Goal: Task Accomplishment & Management: Manage account settings

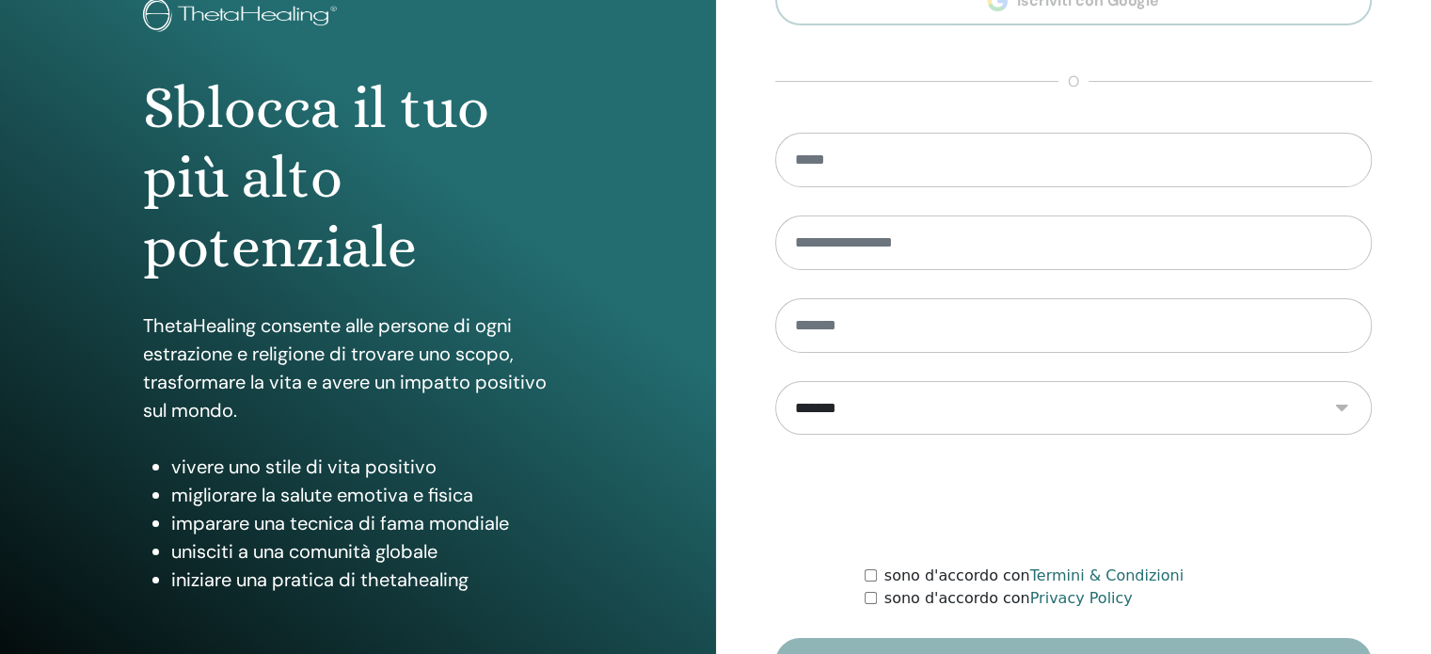
scroll to position [248, 0]
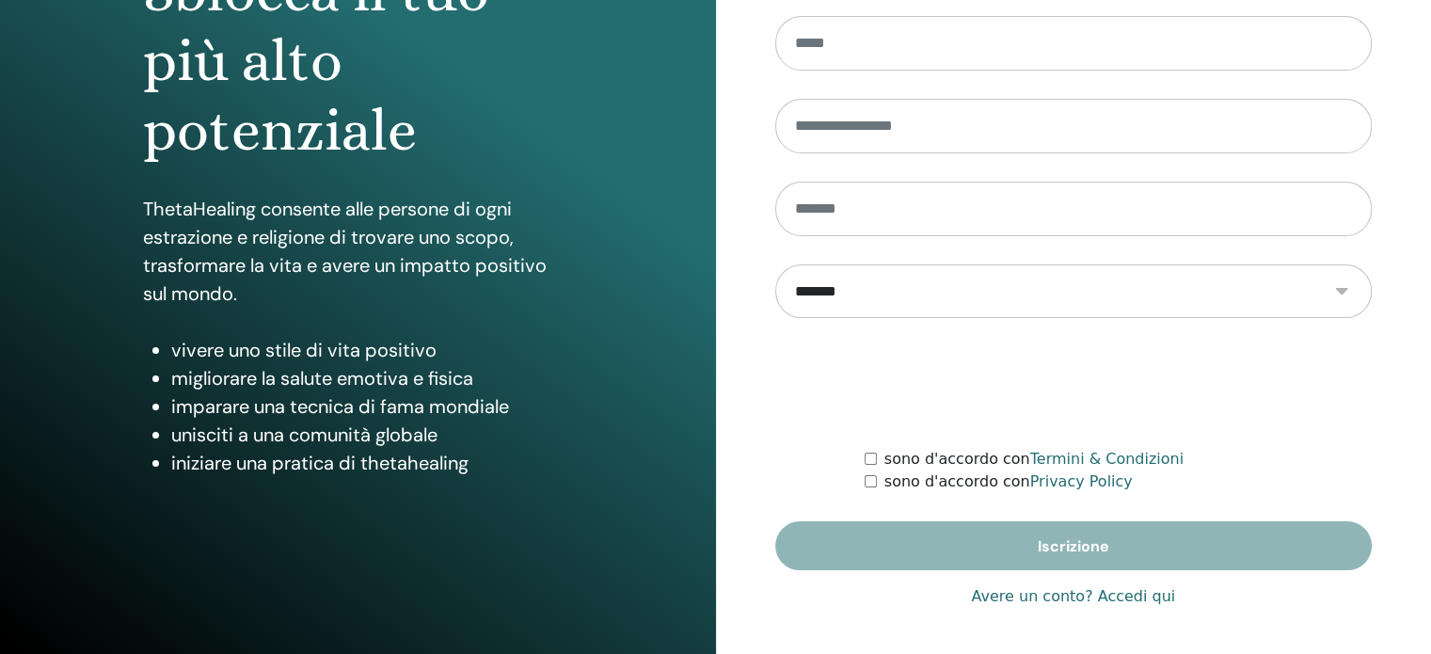
type input "**********"
click at [1126, 594] on link "Avere un conto? Accedi qui" at bounding box center [1073, 596] width 204 height 23
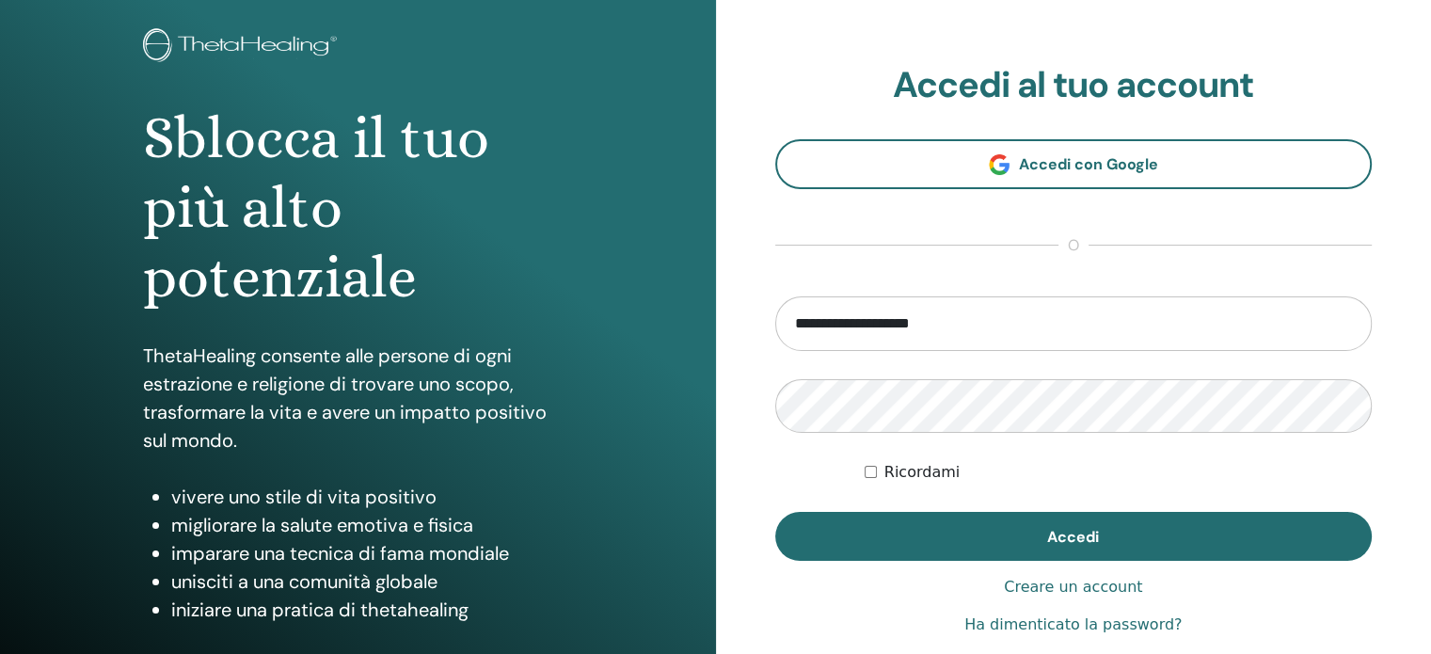
scroll to position [248, 0]
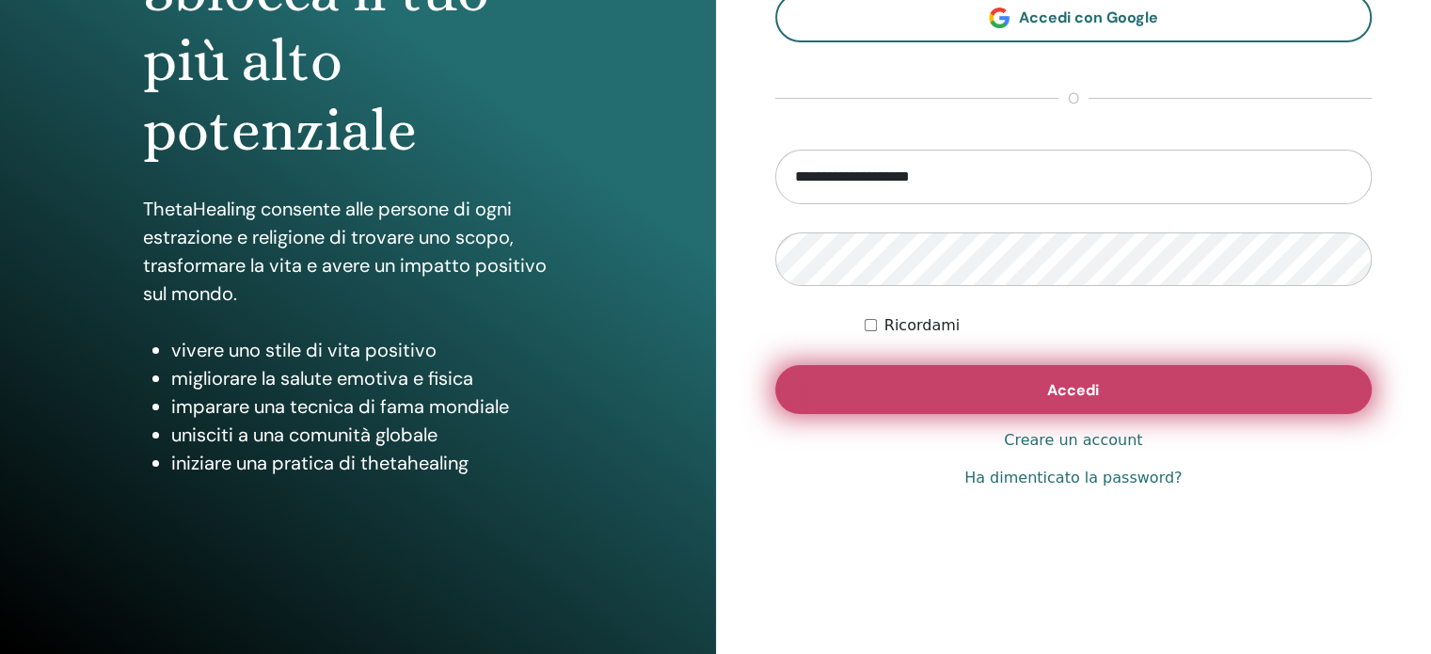
click at [1080, 388] on span "Accedi" at bounding box center [1073, 390] width 52 height 20
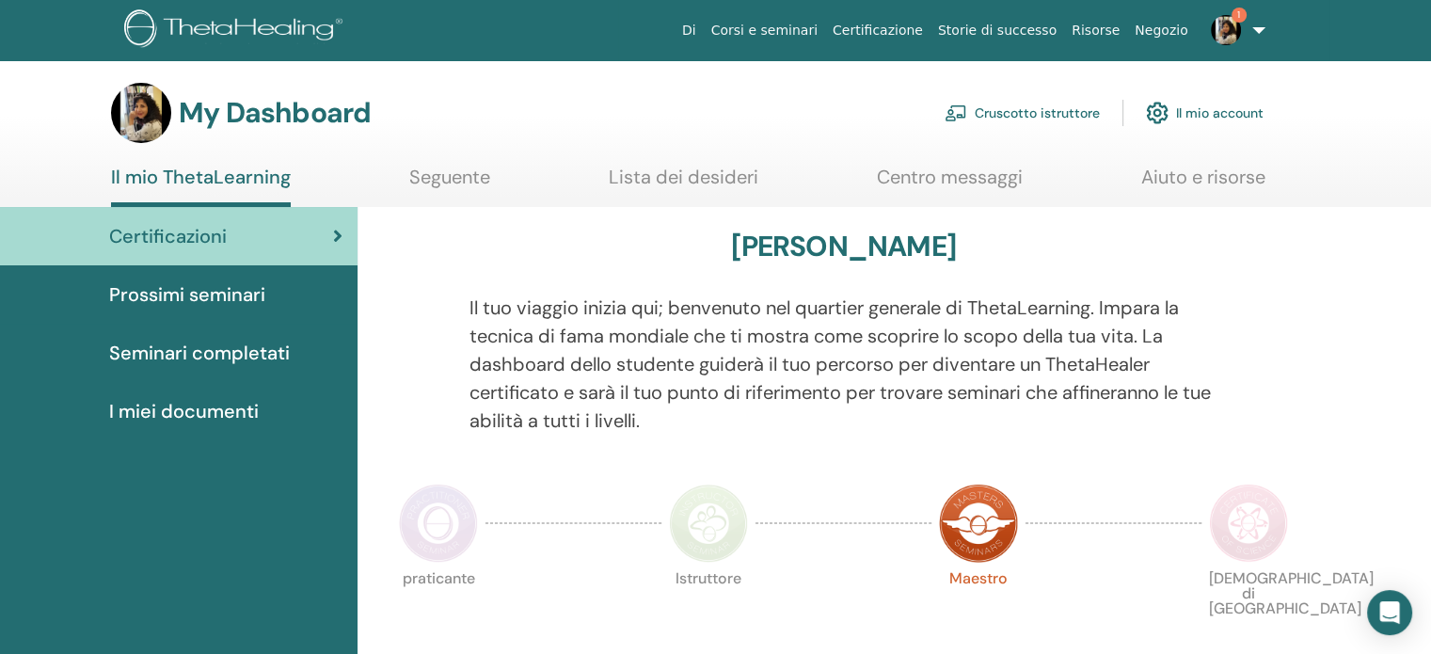
click at [994, 115] on link "Cruscotto istruttore" at bounding box center [1022, 112] width 155 height 41
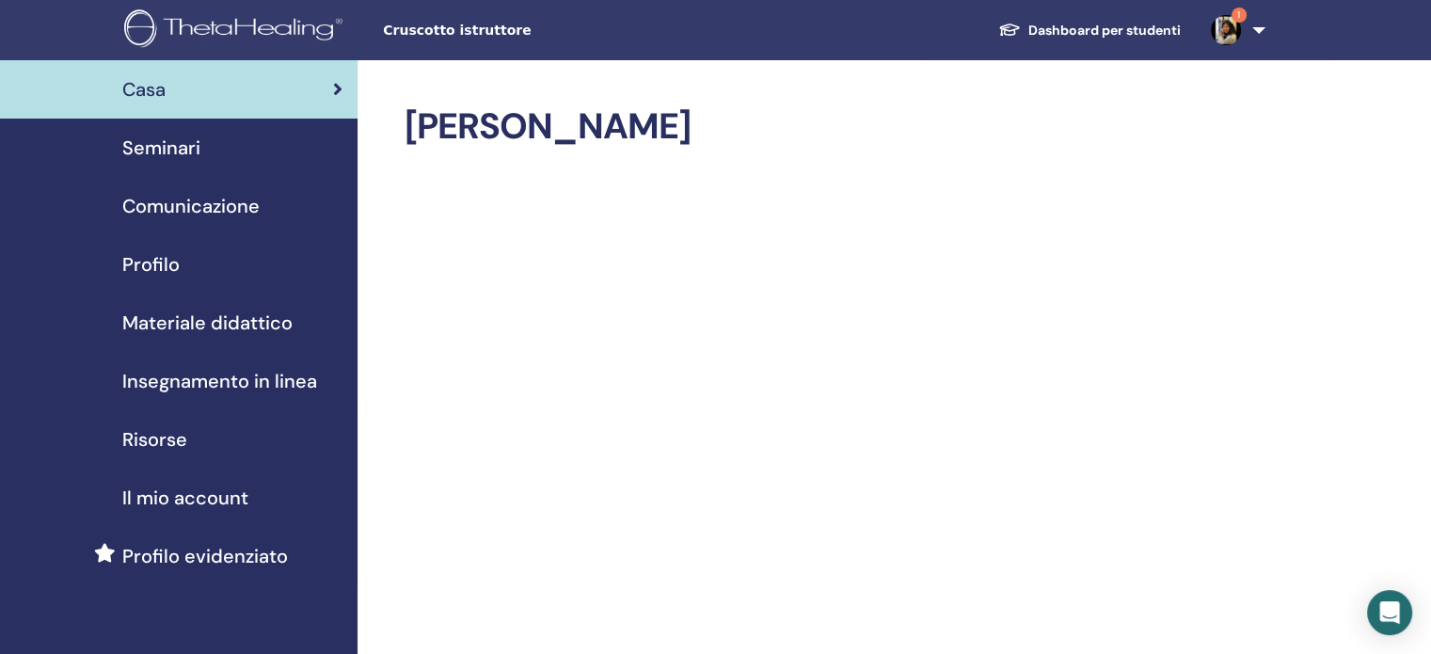
click at [225, 382] on span "Insegnamento in linea" at bounding box center [219, 381] width 195 height 28
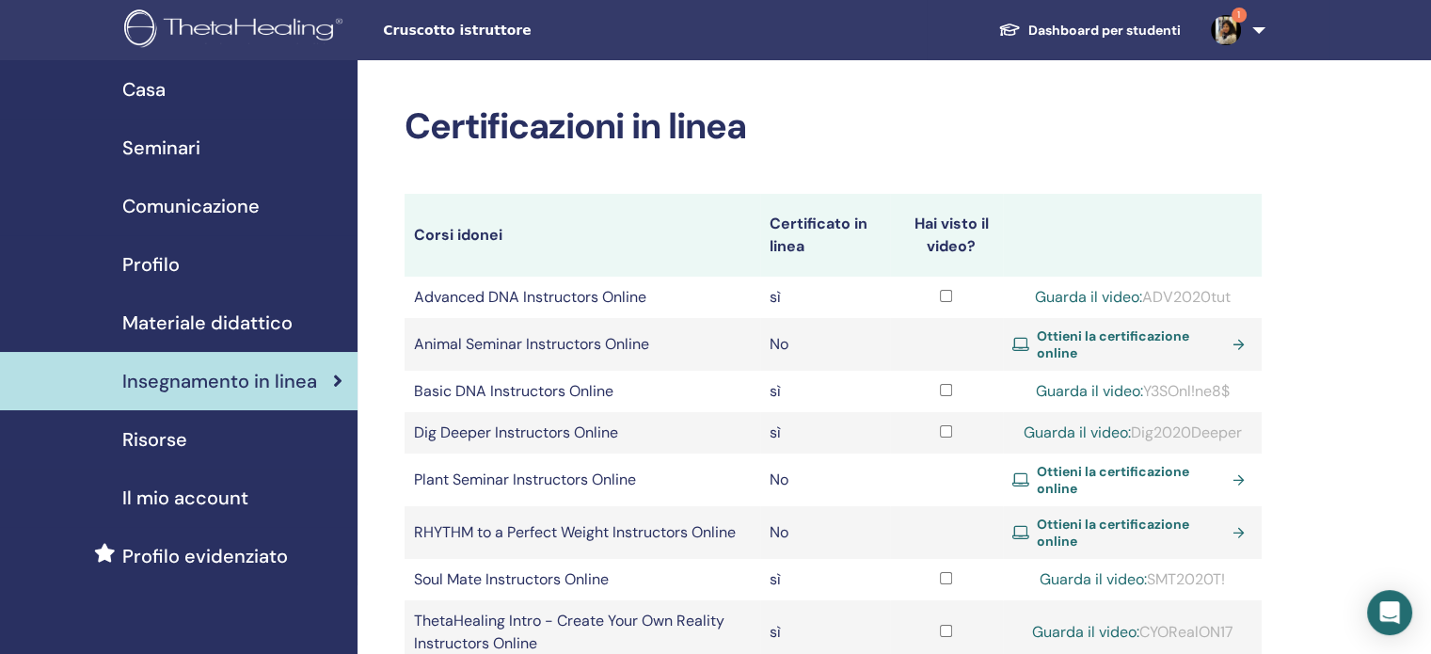
click at [184, 443] on span "Risorse" at bounding box center [154, 439] width 65 height 28
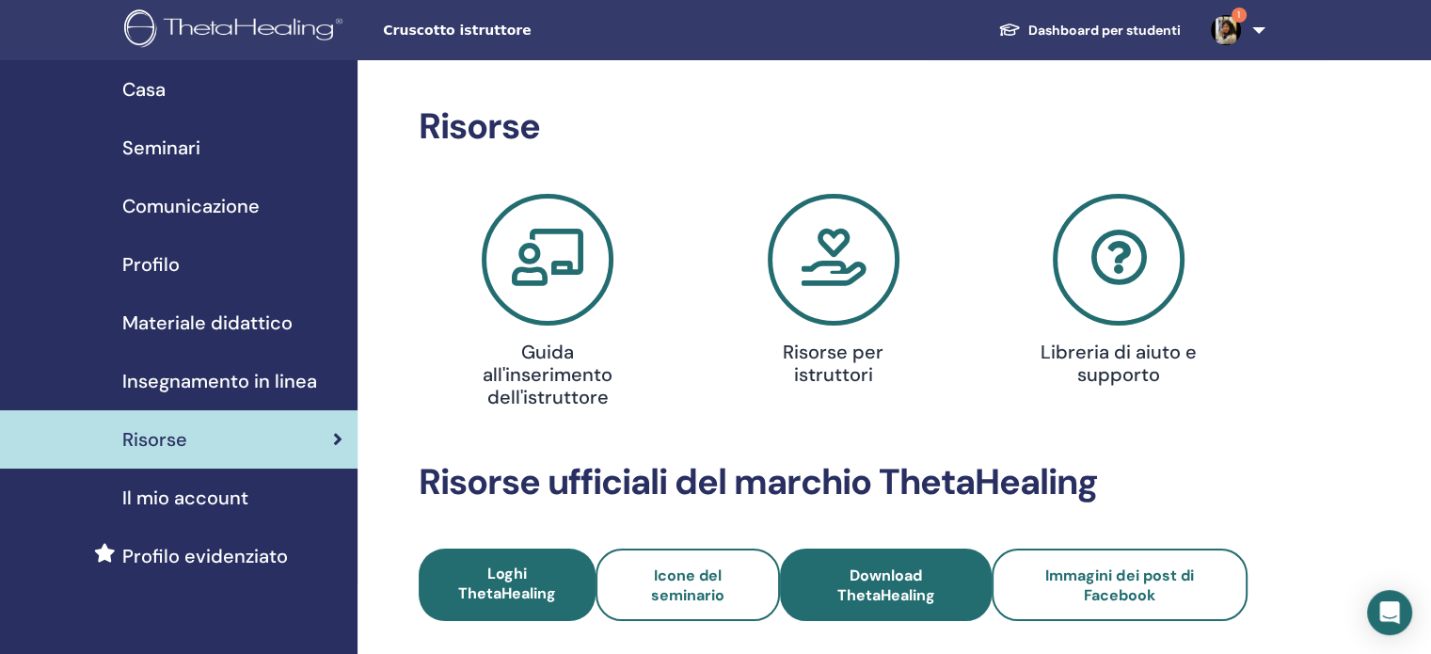
click at [885, 584] on span "Download ThetaHealing" at bounding box center [886, 586] width 160 height 40
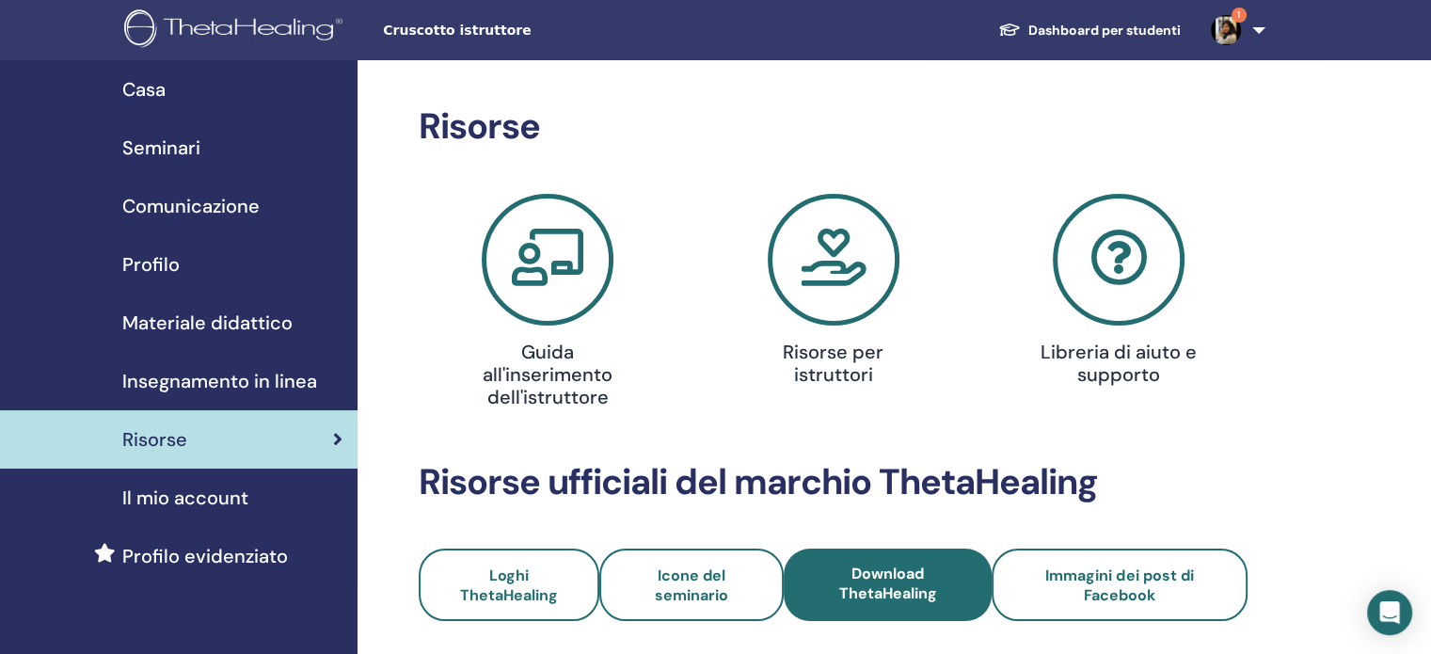
click at [437, 26] on span "Cruscotto istruttore" at bounding box center [524, 31] width 282 height 20
click at [477, 26] on span "Cruscotto istruttore" at bounding box center [524, 31] width 282 height 20
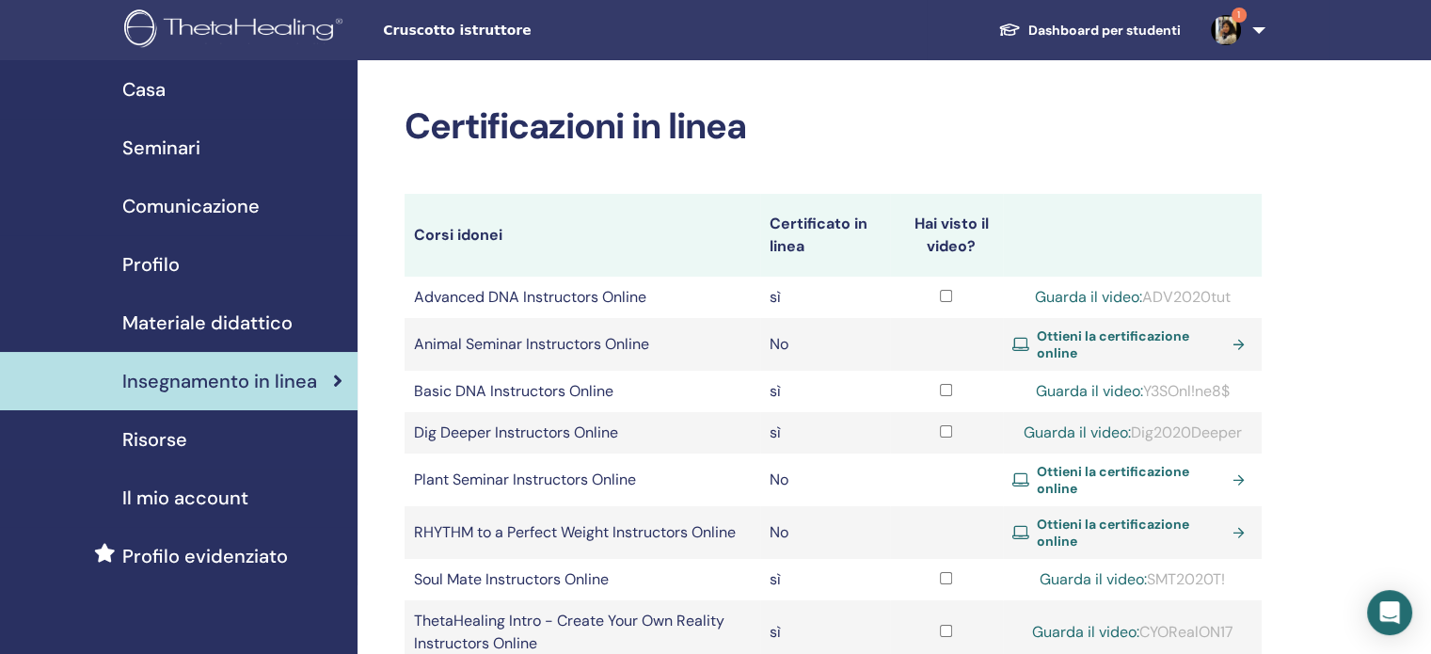
click at [1258, 29] on link "1" at bounding box center [1234, 30] width 77 height 60
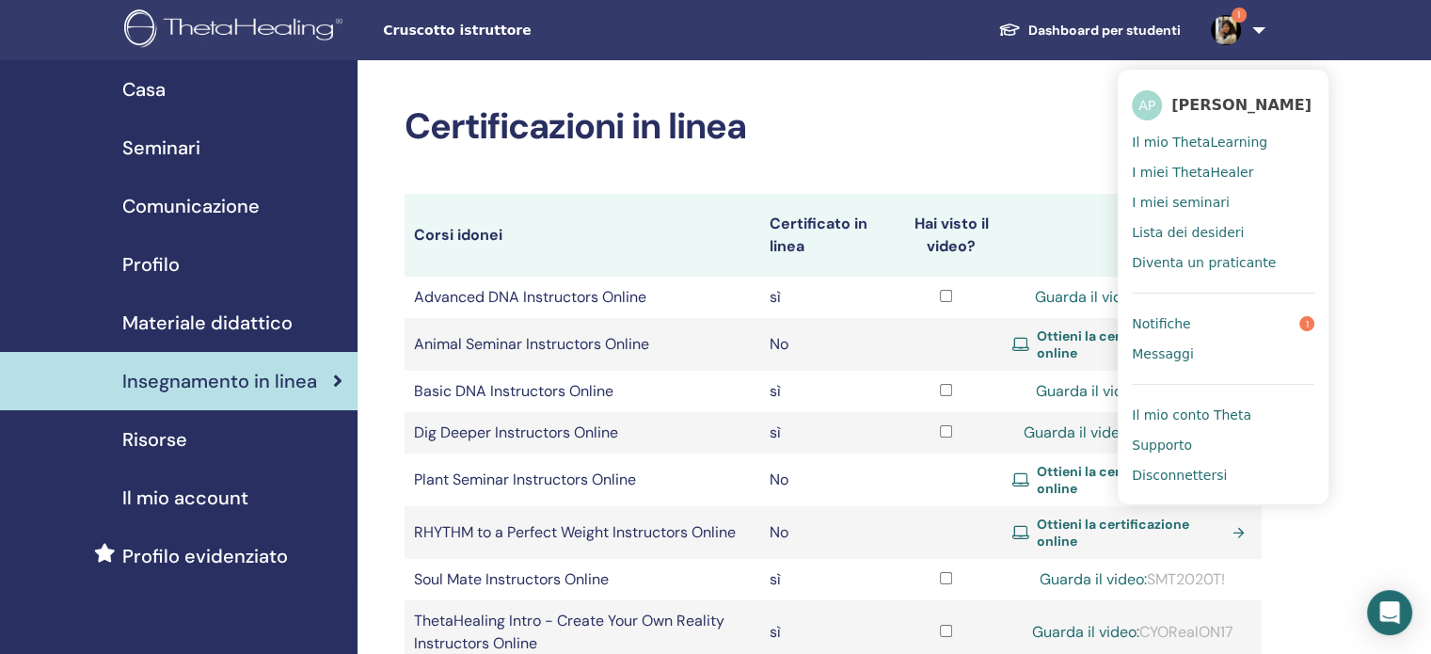
click at [1216, 139] on span "Il mio ThetaLearning" at bounding box center [1200, 142] width 136 height 17
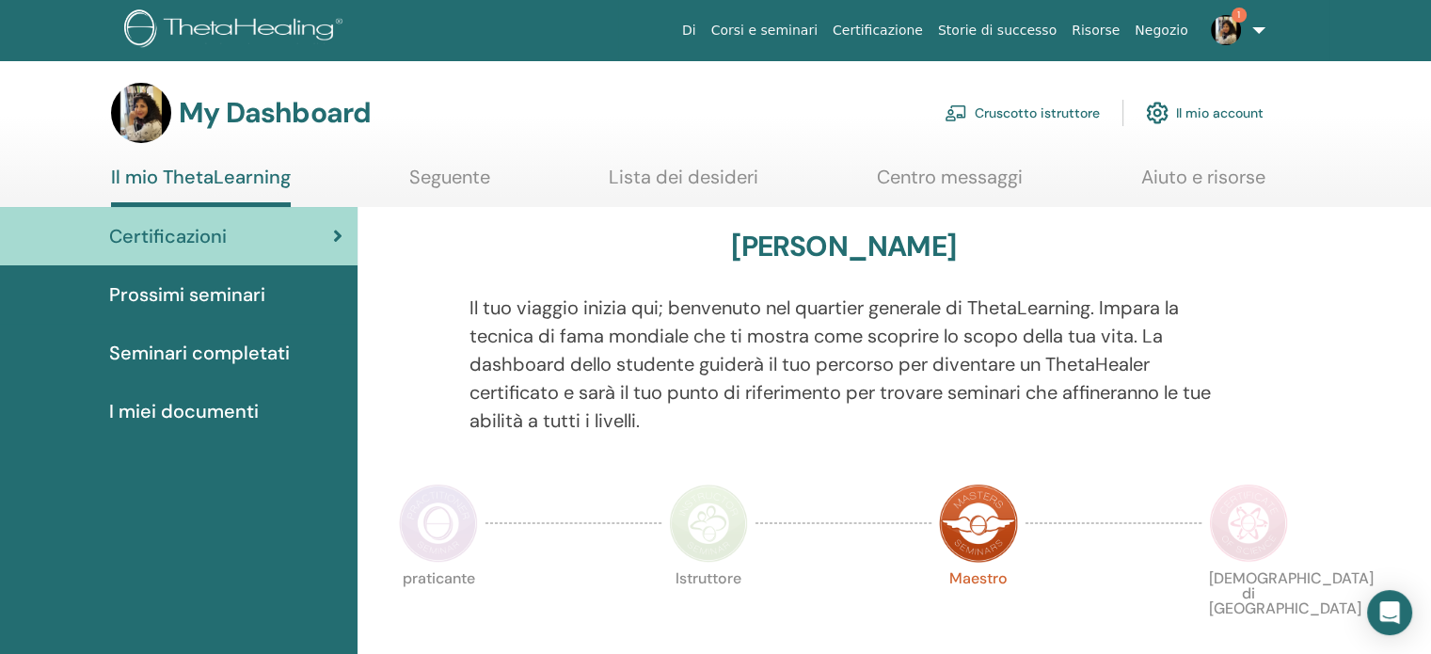
click at [1079, 111] on link "Cruscotto istruttore" at bounding box center [1022, 112] width 155 height 41
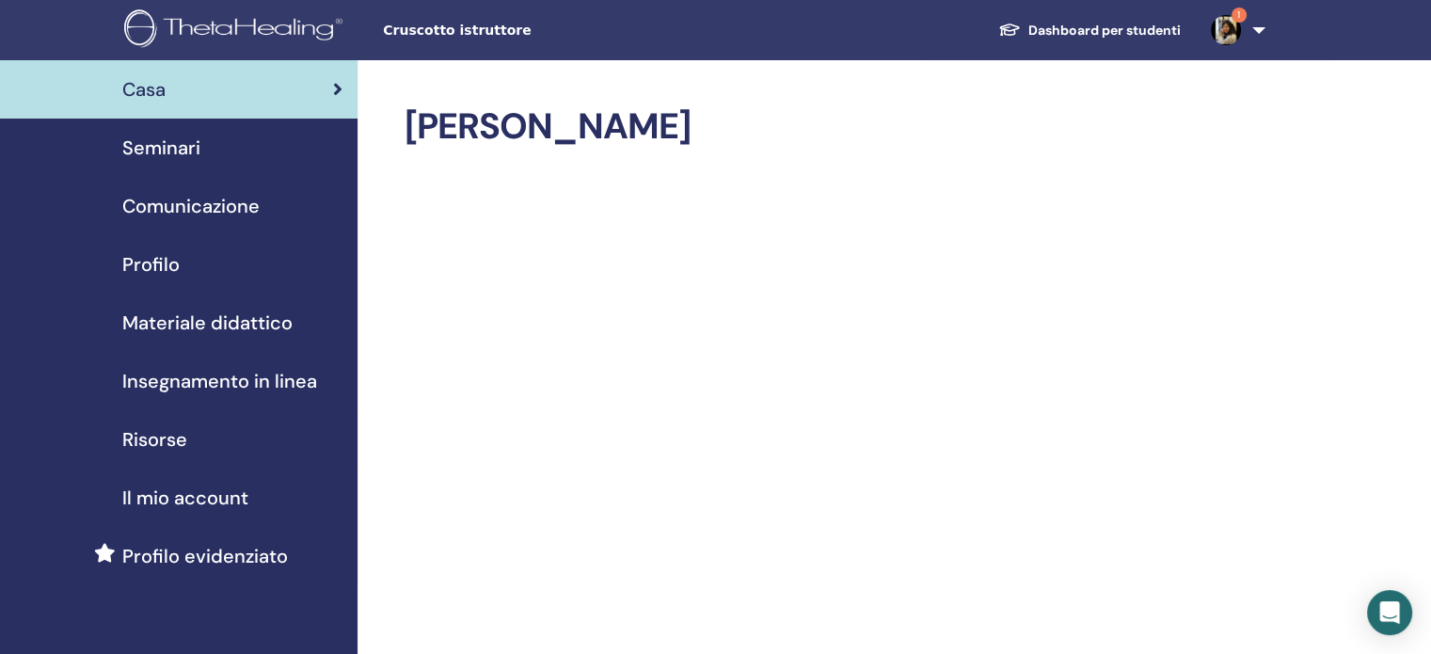
click at [184, 140] on span "Seminari" at bounding box center [161, 148] width 78 height 28
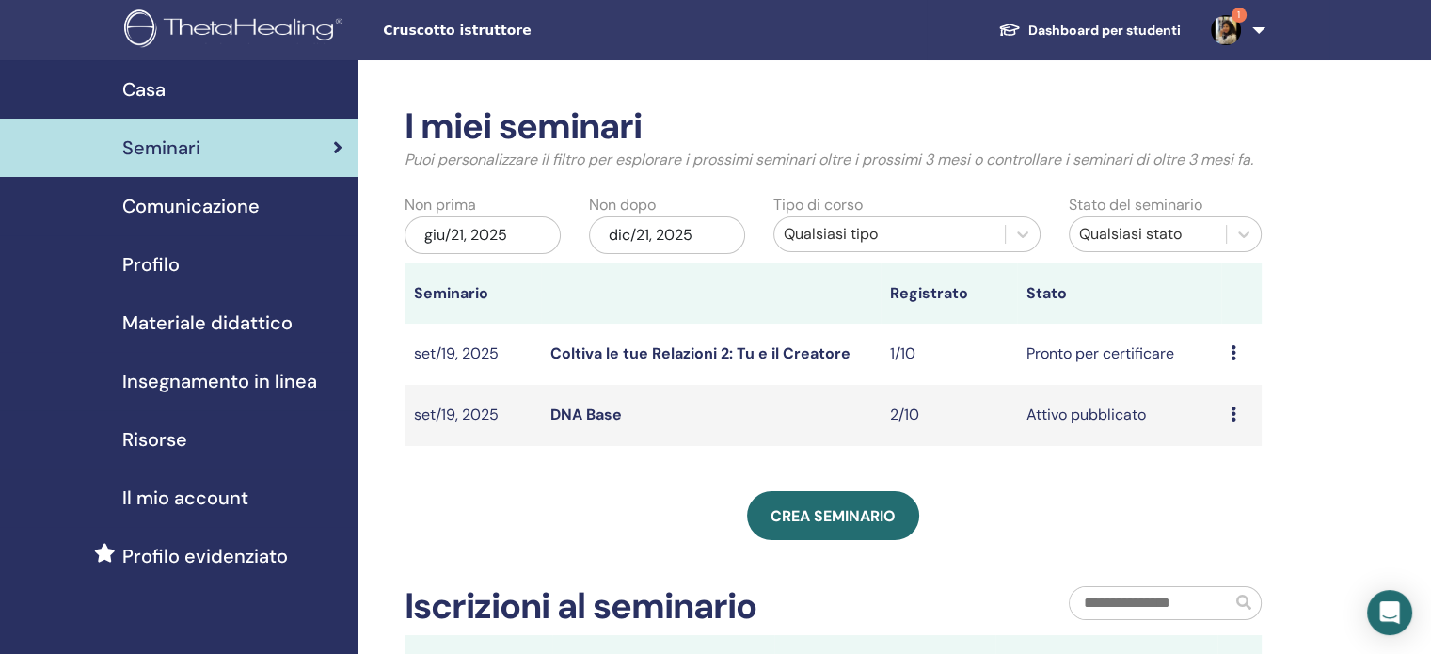
click at [598, 413] on link "DNA Base" at bounding box center [587, 415] width 72 height 20
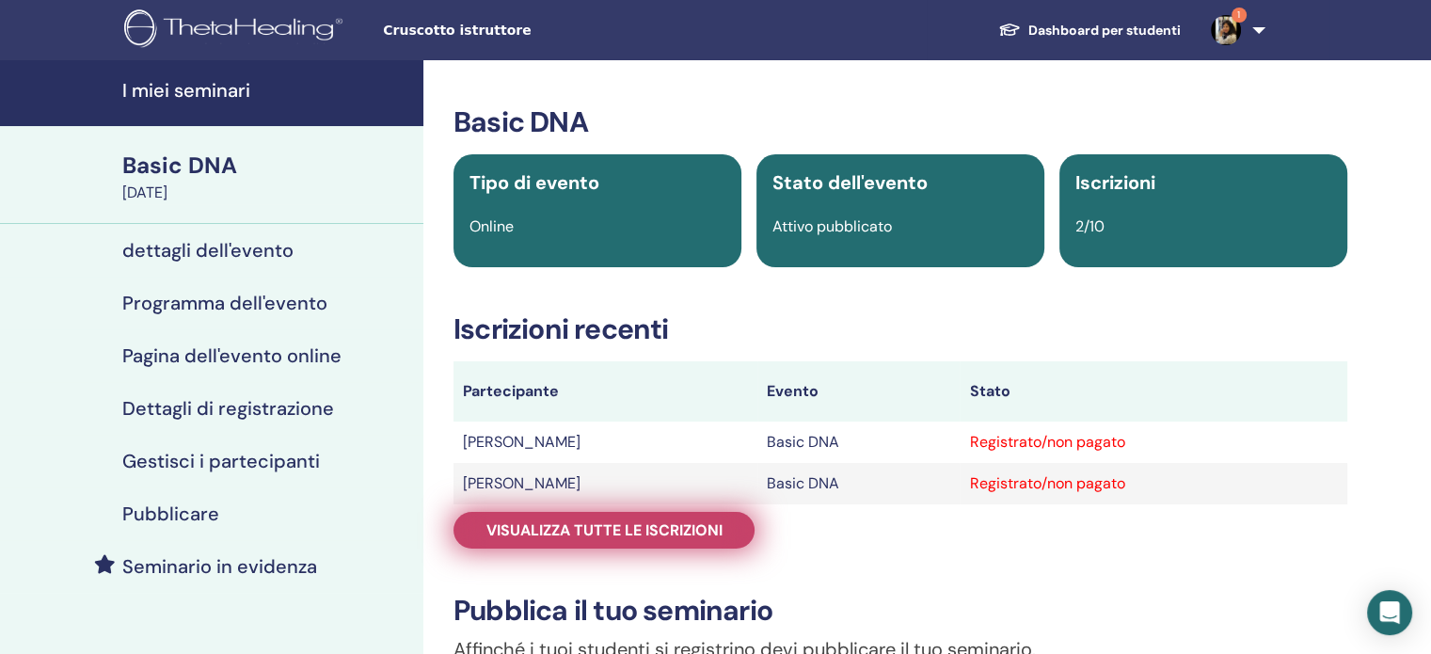
click at [662, 533] on span "Visualizza tutte le iscrizioni" at bounding box center [605, 530] width 236 height 20
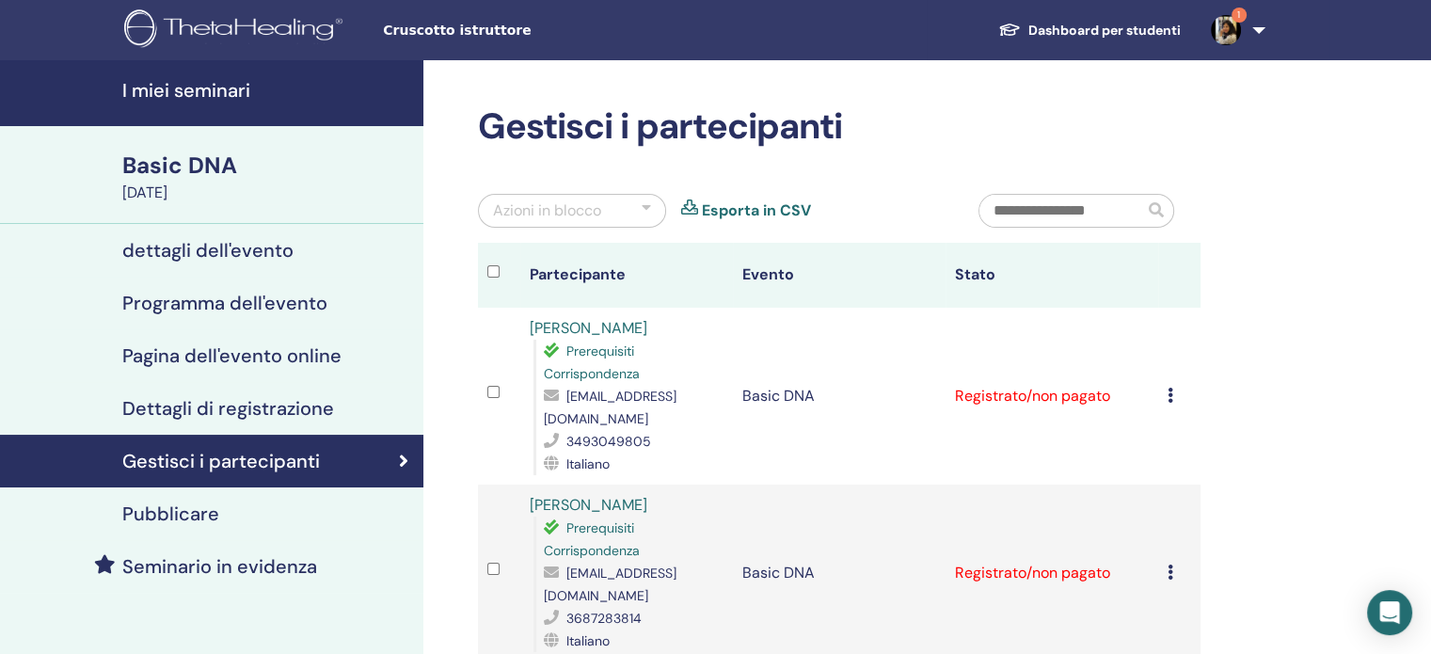
click at [1172, 394] on icon at bounding box center [1171, 395] width 6 height 15
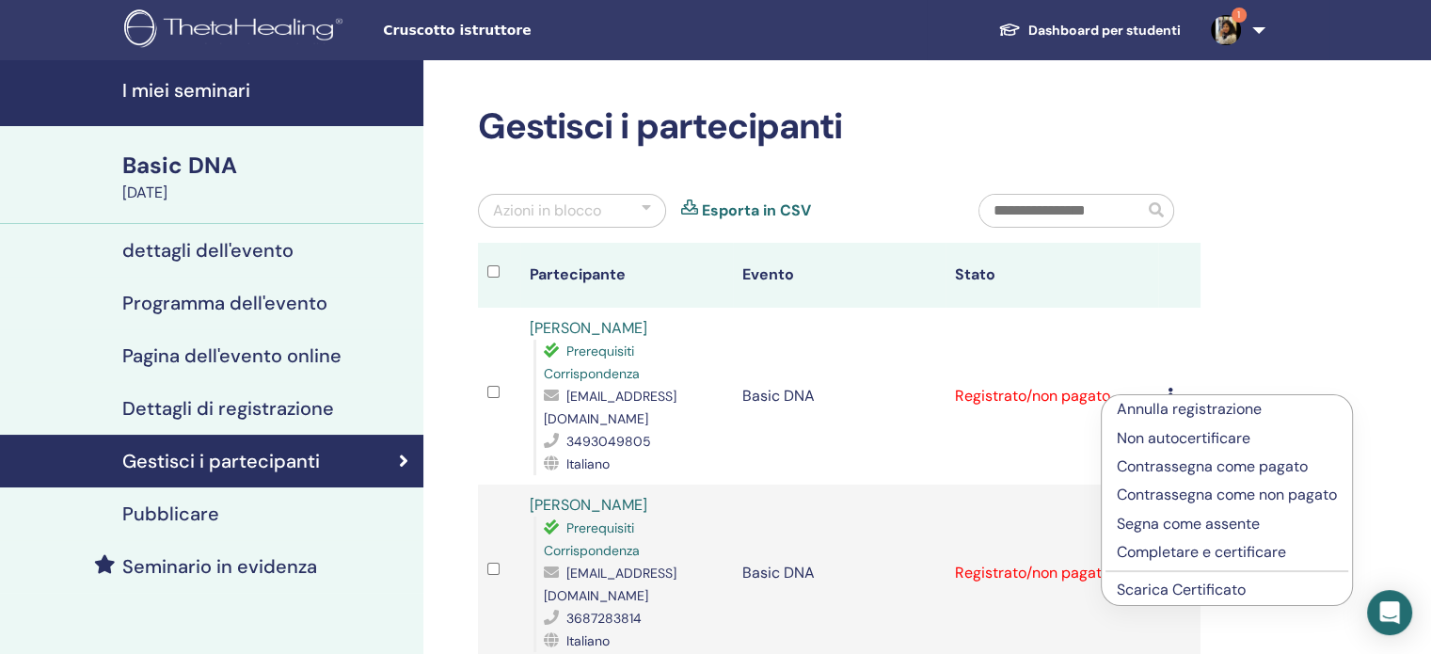
click at [1186, 558] on p "Completare e certificare" at bounding box center [1227, 552] width 220 height 23
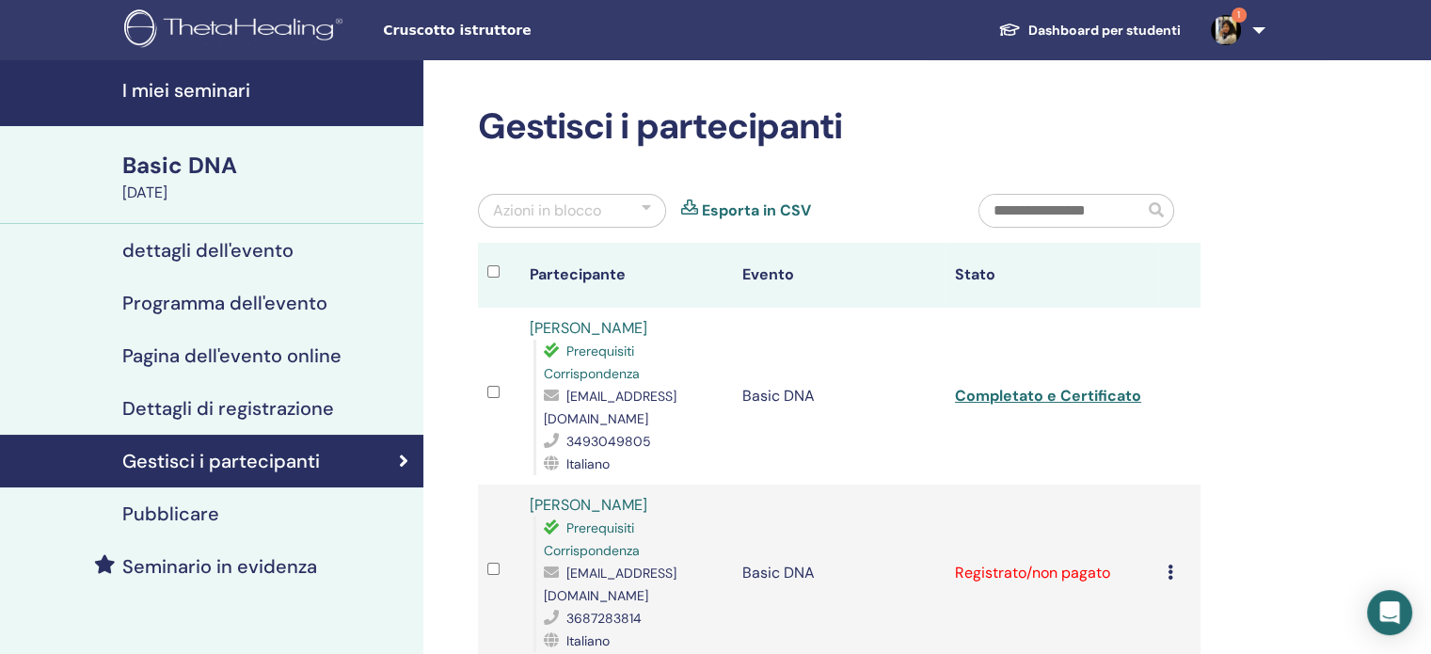
click at [1168, 565] on icon at bounding box center [1171, 572] width 6 height 15
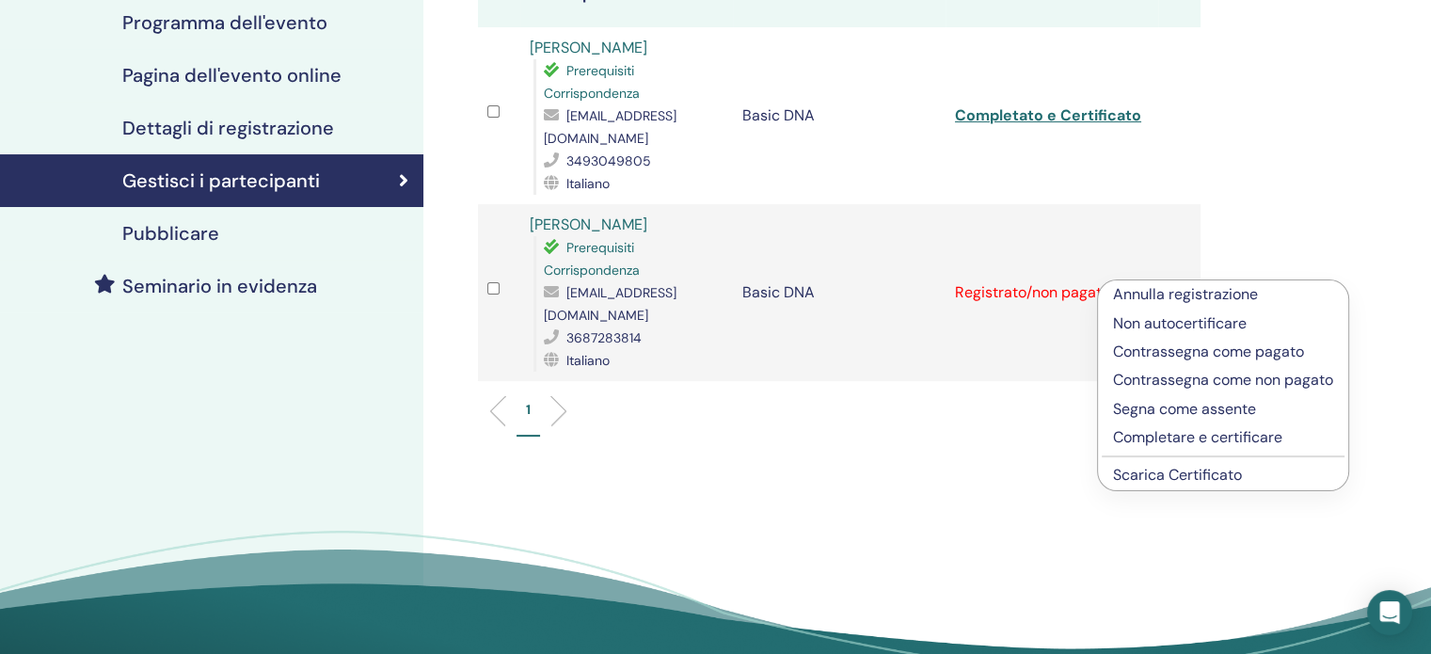
scroll to position [282, 0]
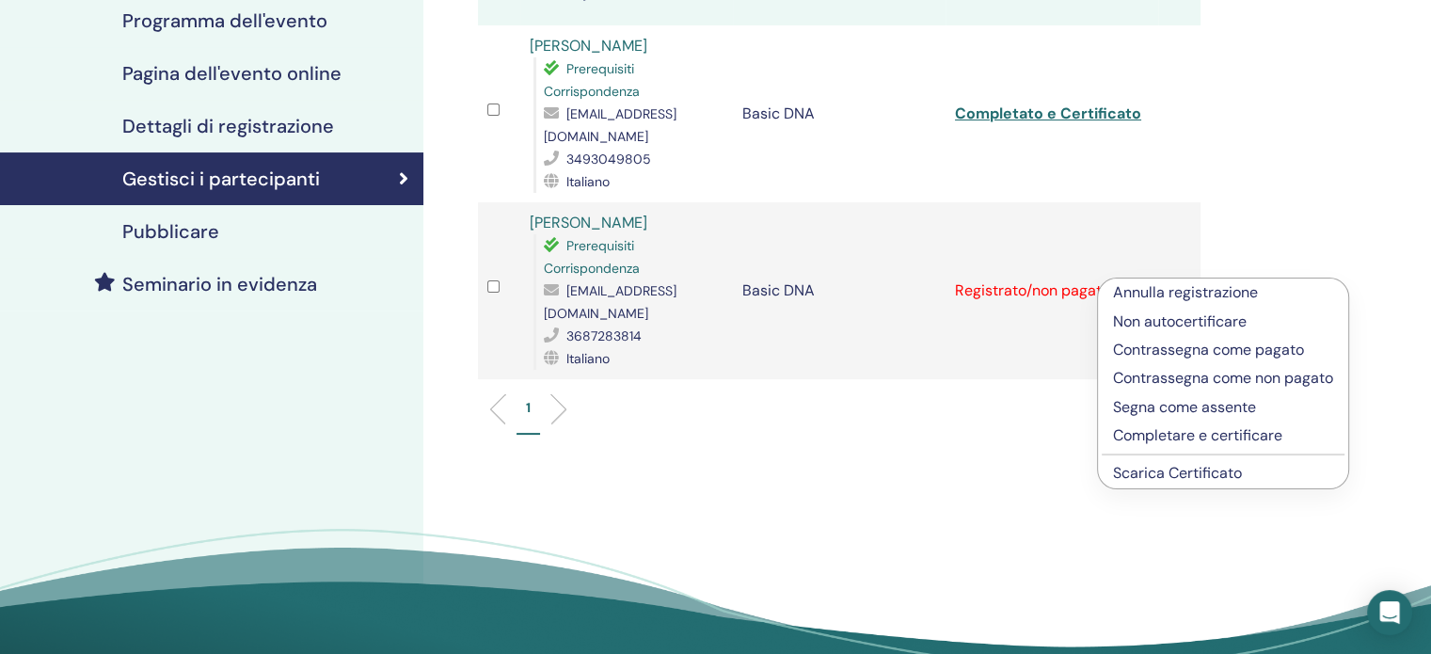
click at [1186, 440] on p "Completare e certificare" at bounding box center [1223, 435] width 220 height 23
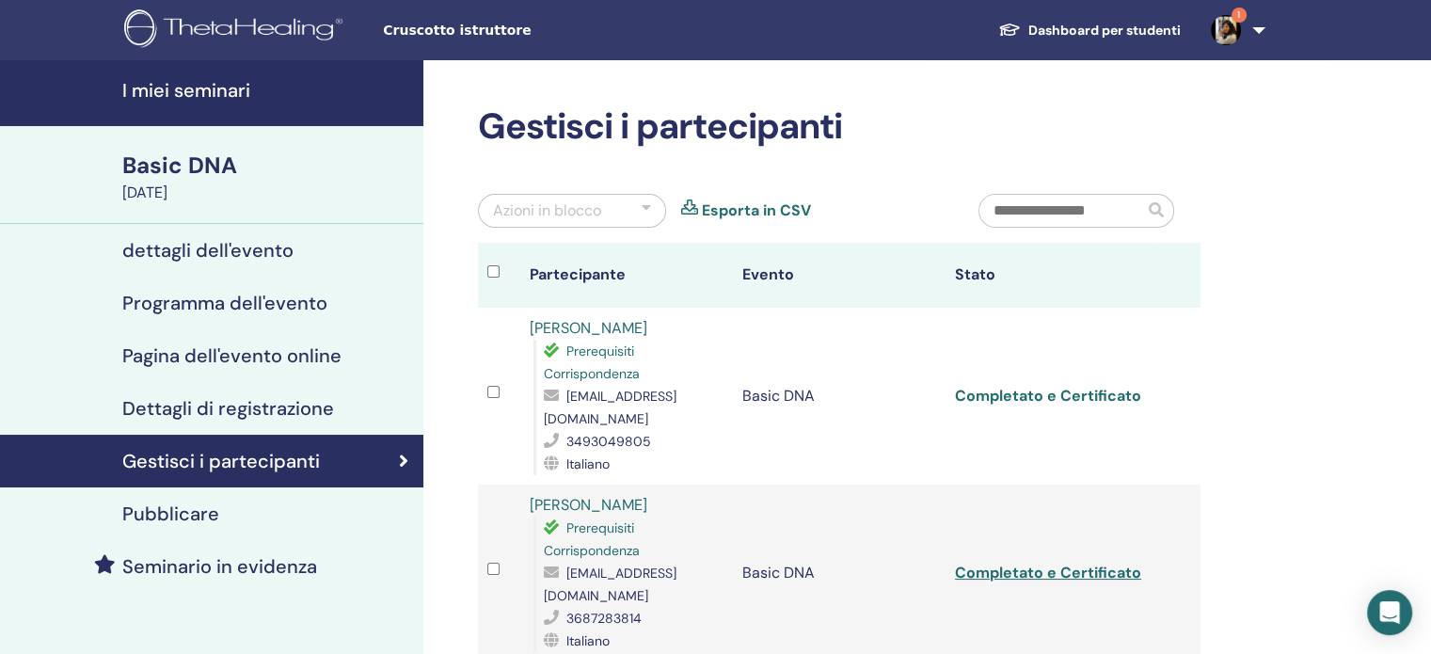
click at [1050, 392] on link "Completato e Certificato" at bounding box center [1048, 396] width 186 height 20
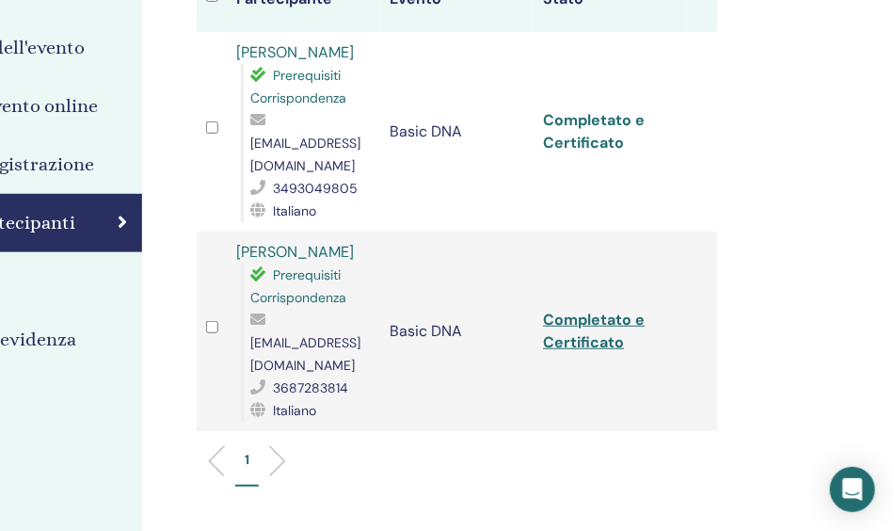
scroll to position [282, 234]
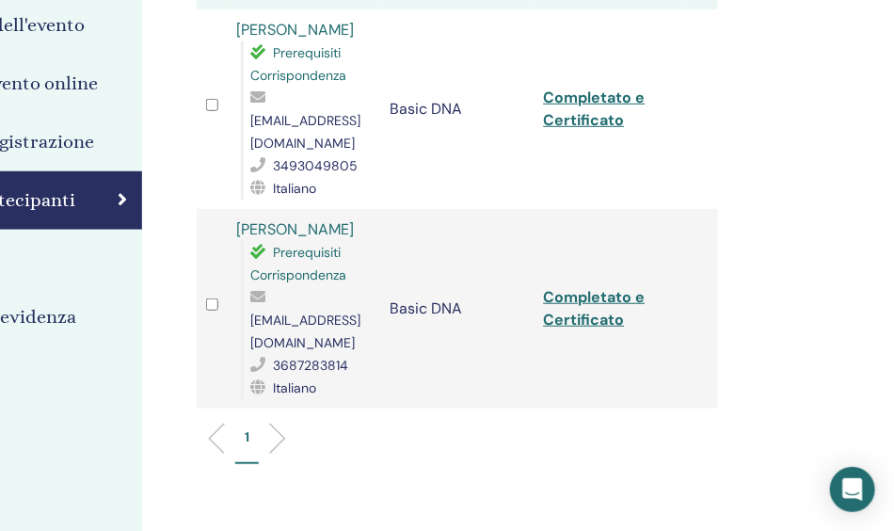
click at [585, 296] on td "Completato e Certificato" at bounding box center [610, 309] width 153 height 200
click at [583, 291] on link "Completato e Certificato" at bounding box center [594, 308] width 102 height 42
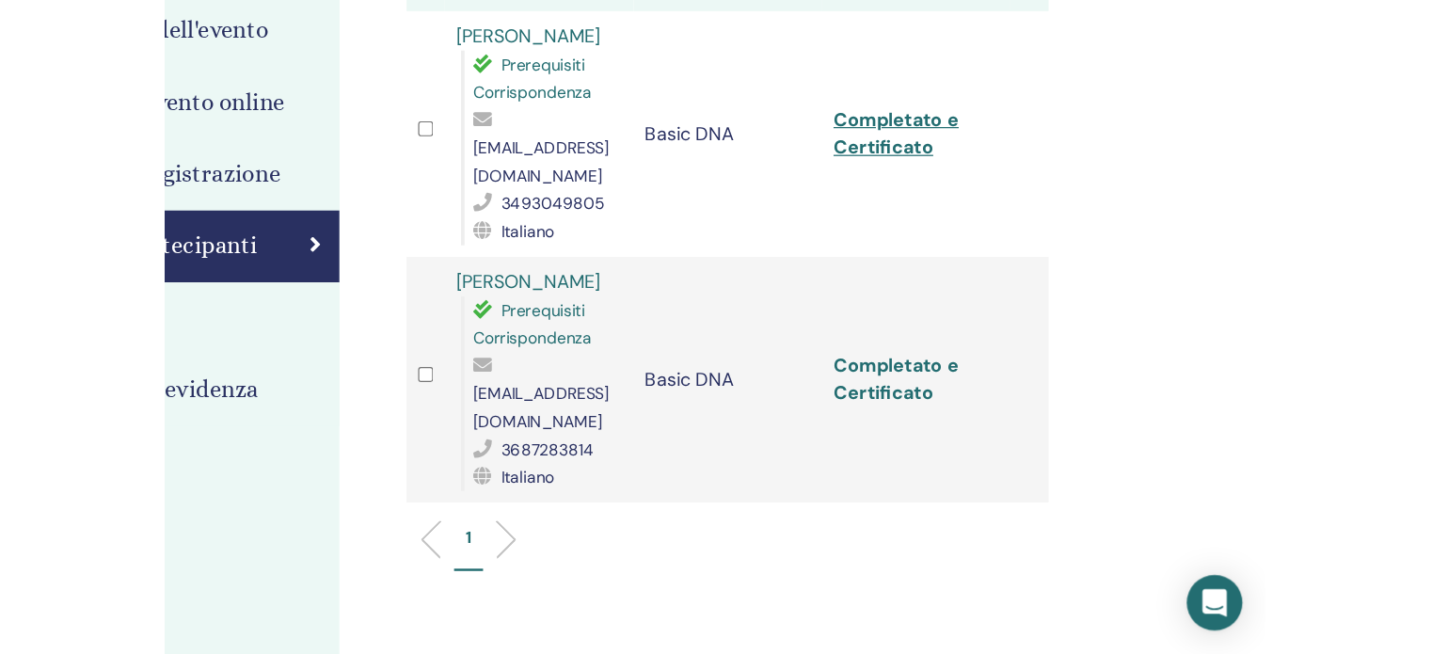
scroll to position [282, 0]
